Goal: Check status: Check status

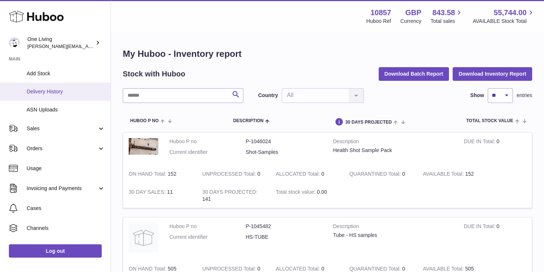
scroll to position [99, 0]
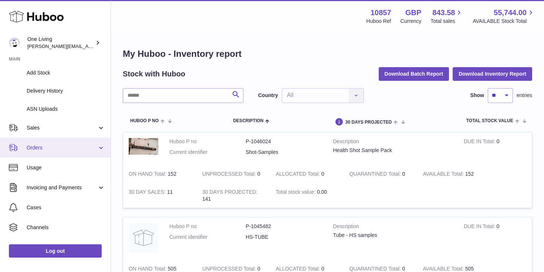
click at [74, 152] on link "Orders" at bounding box center [55, 148] width 111 height 20
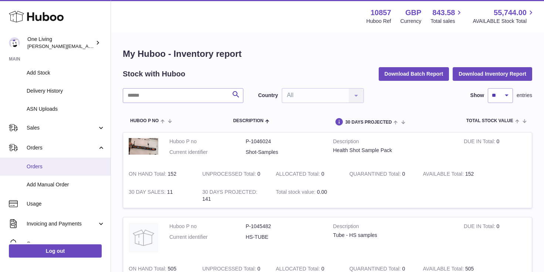
click at [68, 174] on link "Orders" at bounding box center [55, 167] width 111 height 18
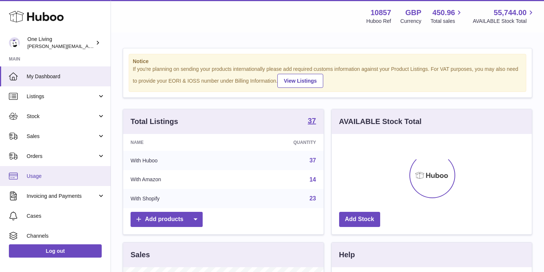
scroll to position [115, 200]
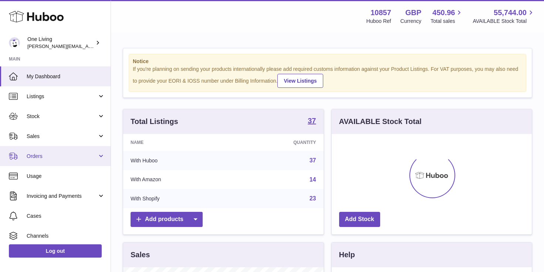
click at [63, 160] on link "Orders" at bounding box center [55, 156] width 111 height 20
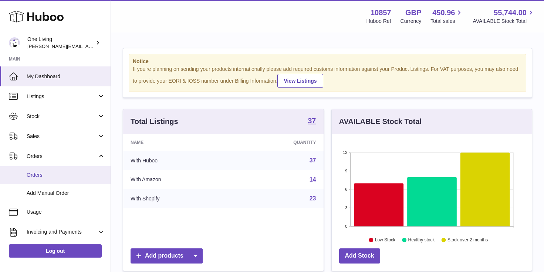
click at [58, 177] on span "Orders" at bounding box center [66, 175] width 78 height 7
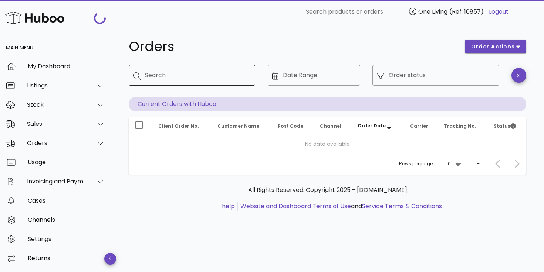
click at [210, 76] on input "Search" at bounding box center [197, 75] width 104 height 12
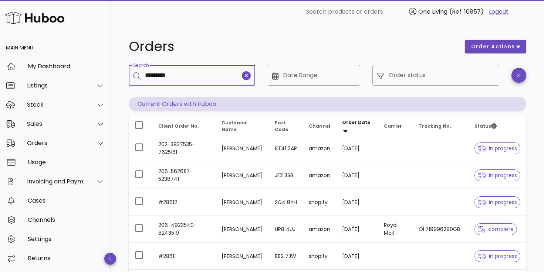
type input "*********"
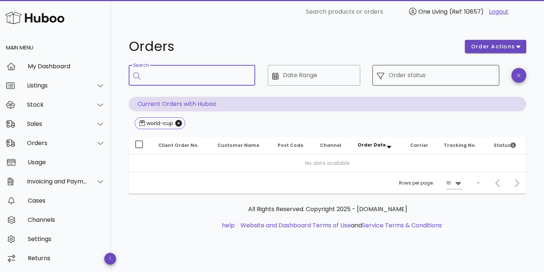
click at [440, 71] on input "Order status" at bounding box center [441, 75] width 106 height 12
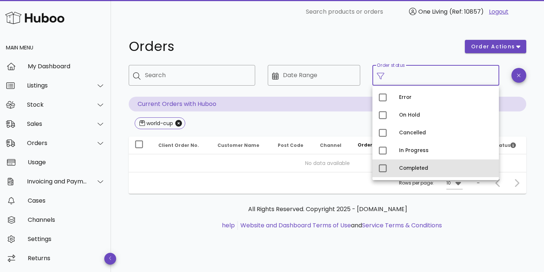
click at [401, 167] on div "Completed" at bounding box center [446, 169] width 94 height 6
type input "**********"
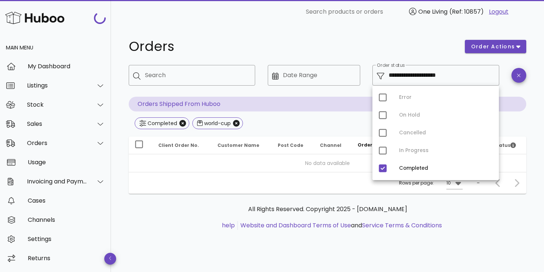
click at [414, 54] on div "Orders" at bounding box center [292, 46] width 336 height 22
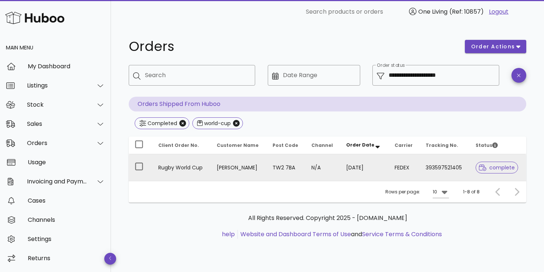
click at [185, 166] on td "Rugby World Cup" at bounding box center [181, 167] width 58 height 27
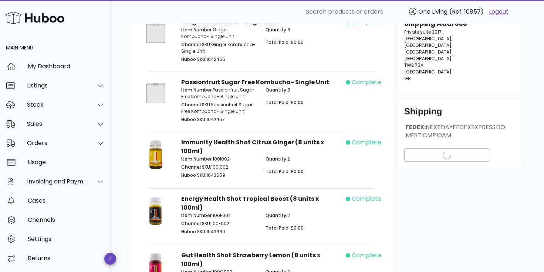
scroll to position [130, 0]
click at [454, 151] on span "View Tracking details" at bounding box center [447, 155] width 74 height 8
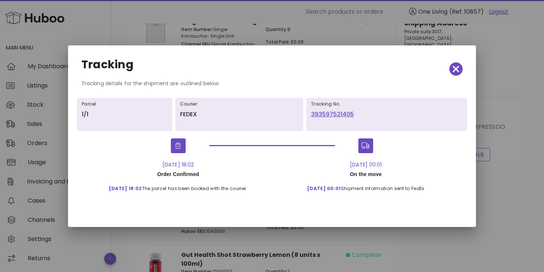
click at [333, 112] on link "393597521405" at bounding box center [386, 114] width 151 height 9
click at [456, 66] on icon "button" at bounding box center [455, 69] width 7 height 10
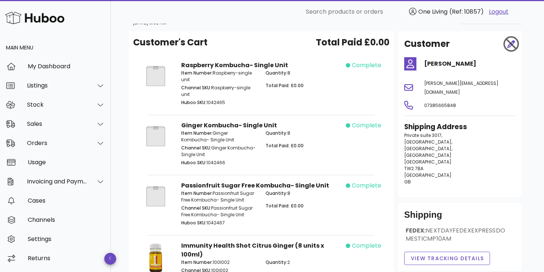
scroll to position [0, 0]
